Goal: Task Accomplishment & Management: Manage account settings

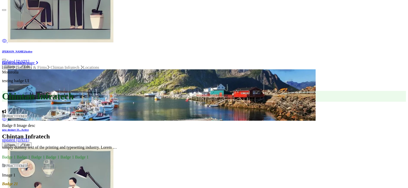
scroll to position [256, 0]
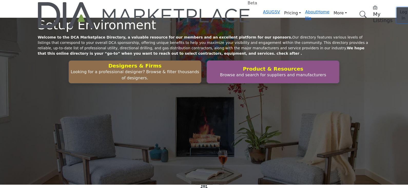
click at [326, 10] on span "Log In" at bounding box center [403, 14] width 7 height 11
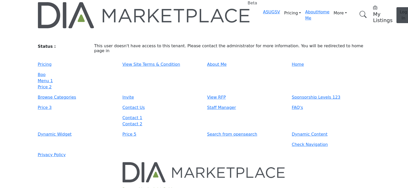
click at [333, 57] on main "Invite Supplier Invite Supplier Invite Supplier Invite Supplier" at bounding box center [204, 50] width 408 height 14
click at [400, 9] on span "Log In" at bounding box center [403, 14] width 7 height 11
click at [387, 21] on body "Beta ASUGSV Pricing [GEOGRAPHIC_DATA] Menu 1 Price 2 About Me" at bounding box center [204, 120] width 408 height 241
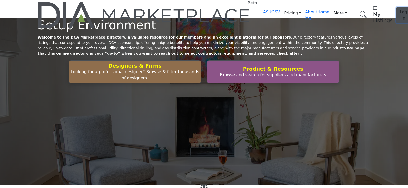
click at [400, 11] on span "Log In" at bounding box center [403, 14] width 7 height 11
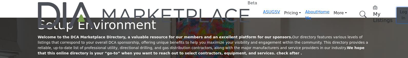
click at [397, 7] on button "Log In" at bounding box center [404, 15] width 14 height 16
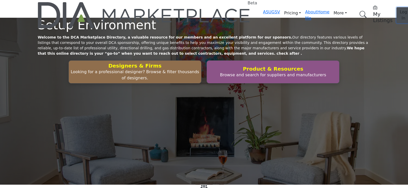
click at [400, 9] on span "Log In" at bounding box center [403, 14] width 7 height 11
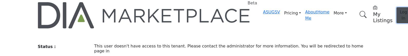
click at [400, 11] on span "Log In" at bounding box center [403, 14] width 7 height 11
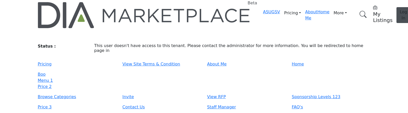
click at [0, 0] on link "Browse Categories" at bounding box center [0, 0] width 0 height 0
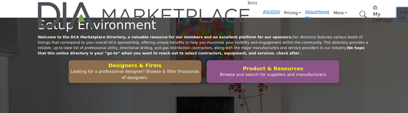
click at [400, 9] on span "Log In" at bounding box center [403, 14] width 7 height 11
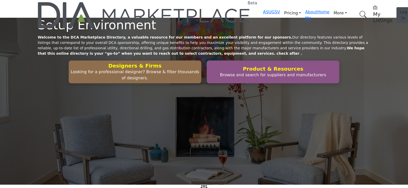
click at [277, 61] on div "Setup Environment Welcome to the DCA Marketplace Directory, a valuable resource…" at bounding box center [204, 101] width 408 height 167
click at [400, 9] on span "Log In" at bounding box center [403, 14] width 7 height 11
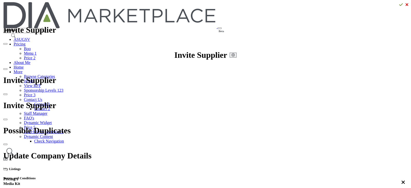
scroll to position [32, 0]
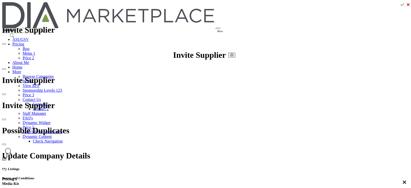
drag, startPoint x: 150, startPoint y: 79, endPoint x: 263, endPoint y: 81, distance: 112.5
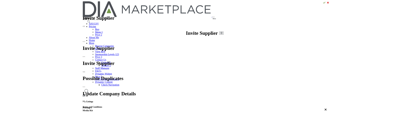
scroll to position [97, 0]
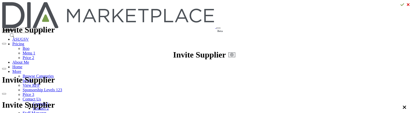
scroll to position [96, 0]
drag, startPoint x: 188, startPoint y: 15, endPoint x: 137, endPoint y: 12, distance: 51.1
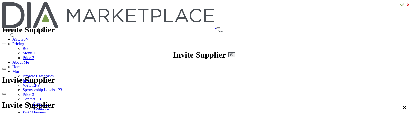
scroll to position [0, 0]
select select "***"
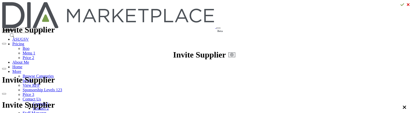
type input "**********"
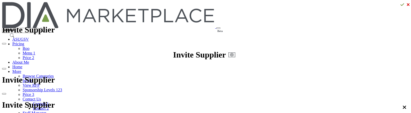
scroll to position [154, 0]
type input "**********"
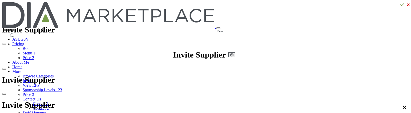
drag, startPoint x: 184, startPoint y: 79, endPoint x: 125, endPoint y: 78, distance: 58.8
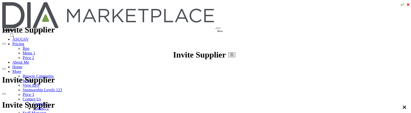
drag, startPoint x: 125, startPoint y: 78, endPoint x: 141, endPoint y: 88, distance: 19.2
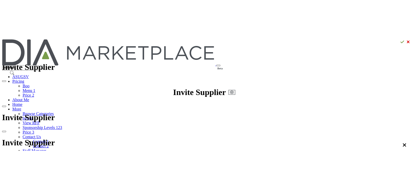
scroll to position [1, 0]
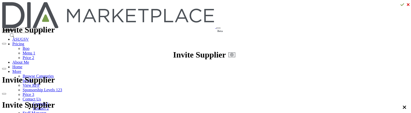
drag, startPoint x: 211, startPoint y: 69, endPoint x: 336, endPoint y: 74, distance: 124.4
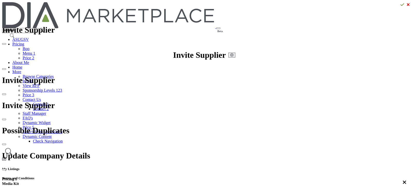
scroll to position [0, 0]
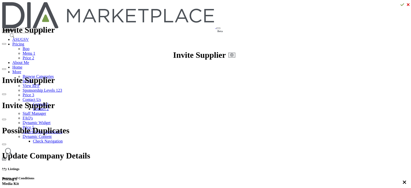
scroll to position [0, 0]
